Goal: Task Accomplishment & Management: Manage account settings

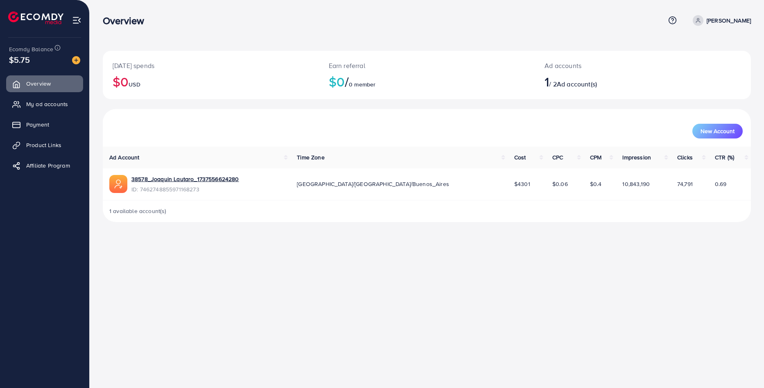
click at [519, 327] on div "Overview Help Center Contact Support Term and policy About Us Joaquin Profile L…" at bounding box center [382, 194] width 764 height 388
click at [40, 59] on div "$5.75" at bounding box center [44, 60] width 71 height 12
click at [44, 90] on link "Overview" at bounding box center [44, 83] width 77 height 16
click at [36, 125] on span "Payment" at bounding box center [39, 124] width 23 height 8
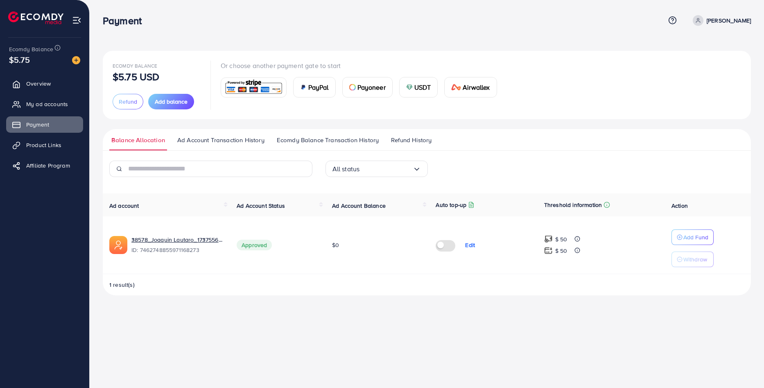
click at [274, 250] on td "Approved" at bounding box center [277, 245] width 95 height 58
drag, startPoint x: 265, startPoint y: 251, endPoint x: 281, endPoint y: 257, distance: 17.0
click at [264, 253] on td "Approved" at bounding box center [277, 245] width 95 height 58
click at [610, 82] on div "Ecomdy Balance $5.75 USD Refund Add balance Or choose another payment gate to s…" at bounding box center [427, 85] width 628 height 49
click at [596, 23] on div "Payment" at bounding box center [384, 21] width 562 height 12
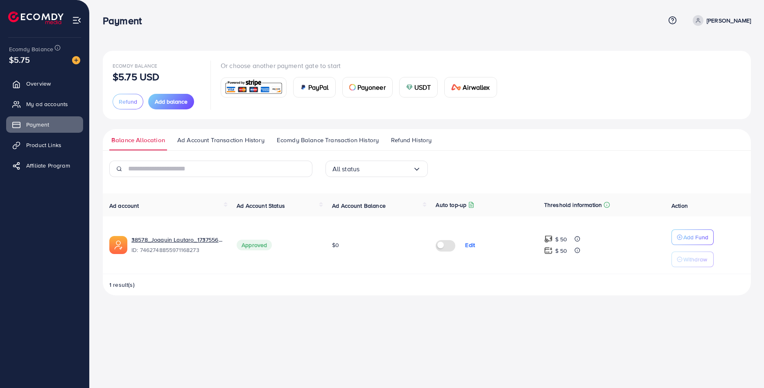
click at [336, 141] on span "Ecomdy Balance Transaction History" at bounding box center [328, 139] width 102 height 9
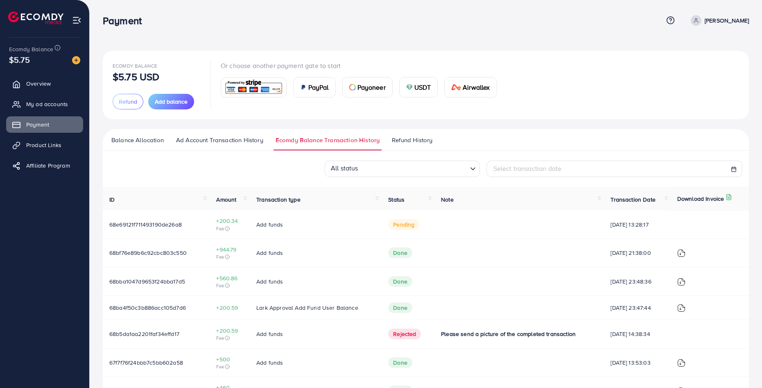
drag, startPoint x: 296, startPoint y: 216, endPoint x: 300, endPoint y: 219, distance: 5.3
click at [300, 219] on td "Add funds" at bounding box center [316, 224] width 132 height 28
click at [308, 222] on td "Add funds" at bounding box center [316, 224] width 132 height 28
drag, startPoint x: 359, startPoint y: 224, endPoint x: 366, endPoint y: 223, distance: 6.6
click at [360, 224] on td "Add funds" at bounding box center [316, 224] width 132 height 28
